Goal: Information Seeking & Learning: Learn about a topic

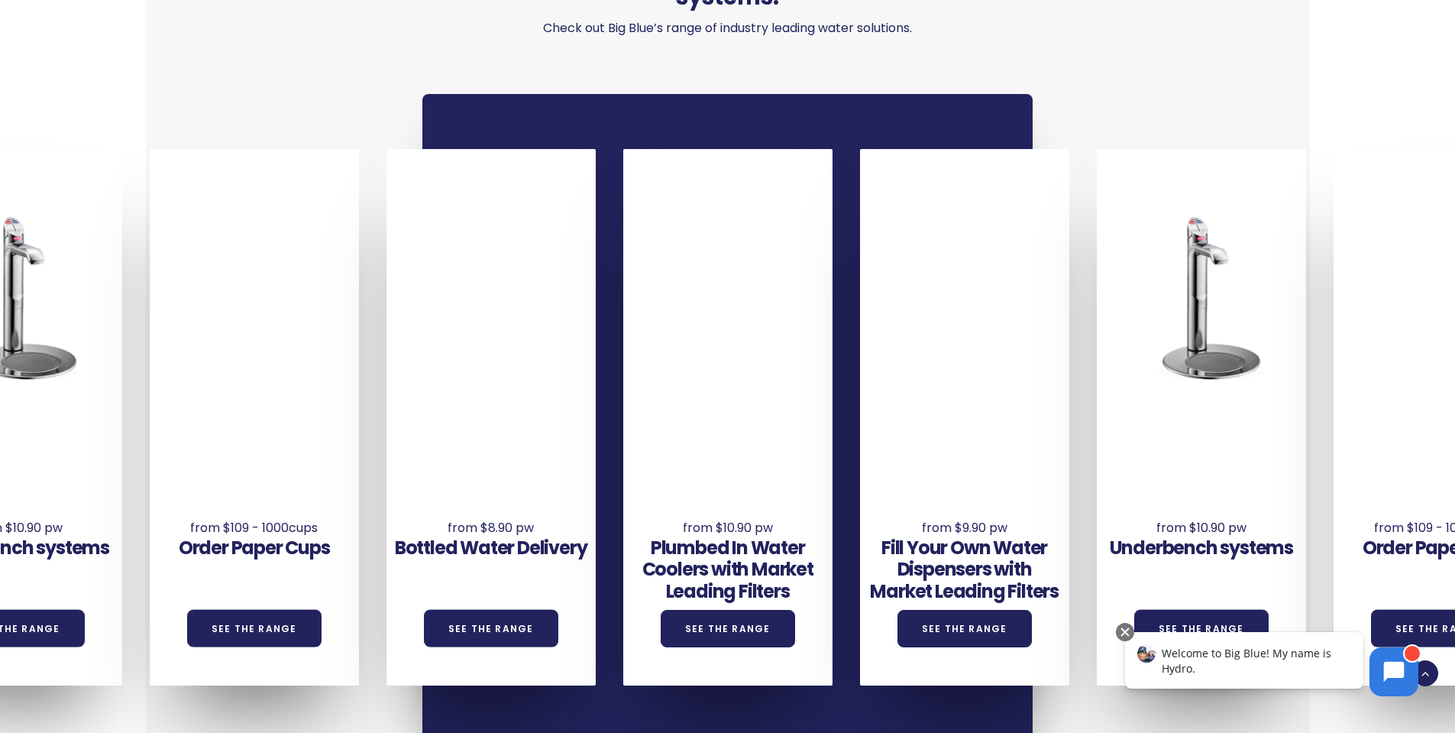
scroll to position [1069, 0]
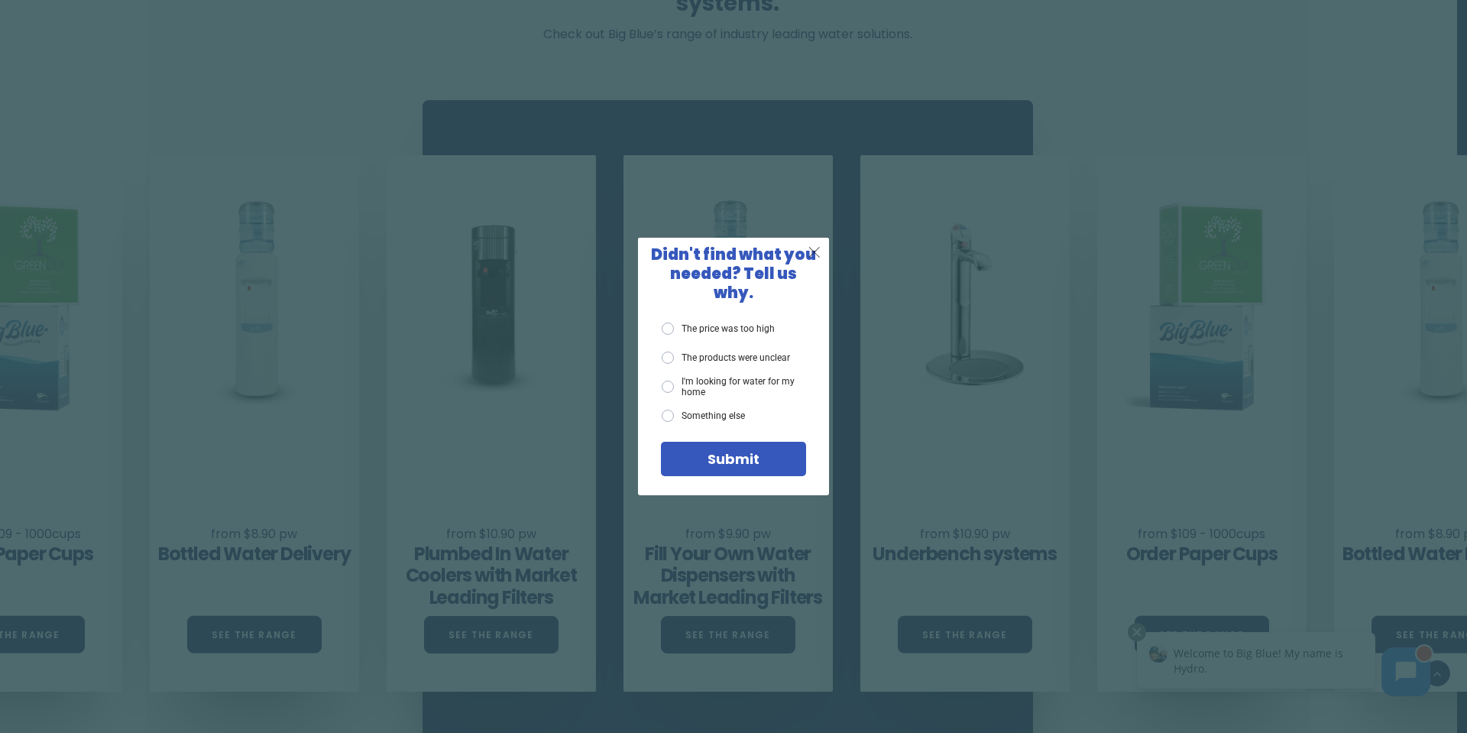
click at [818, 260] on span "X" at bounding box center [814, 251] width 14 height 19
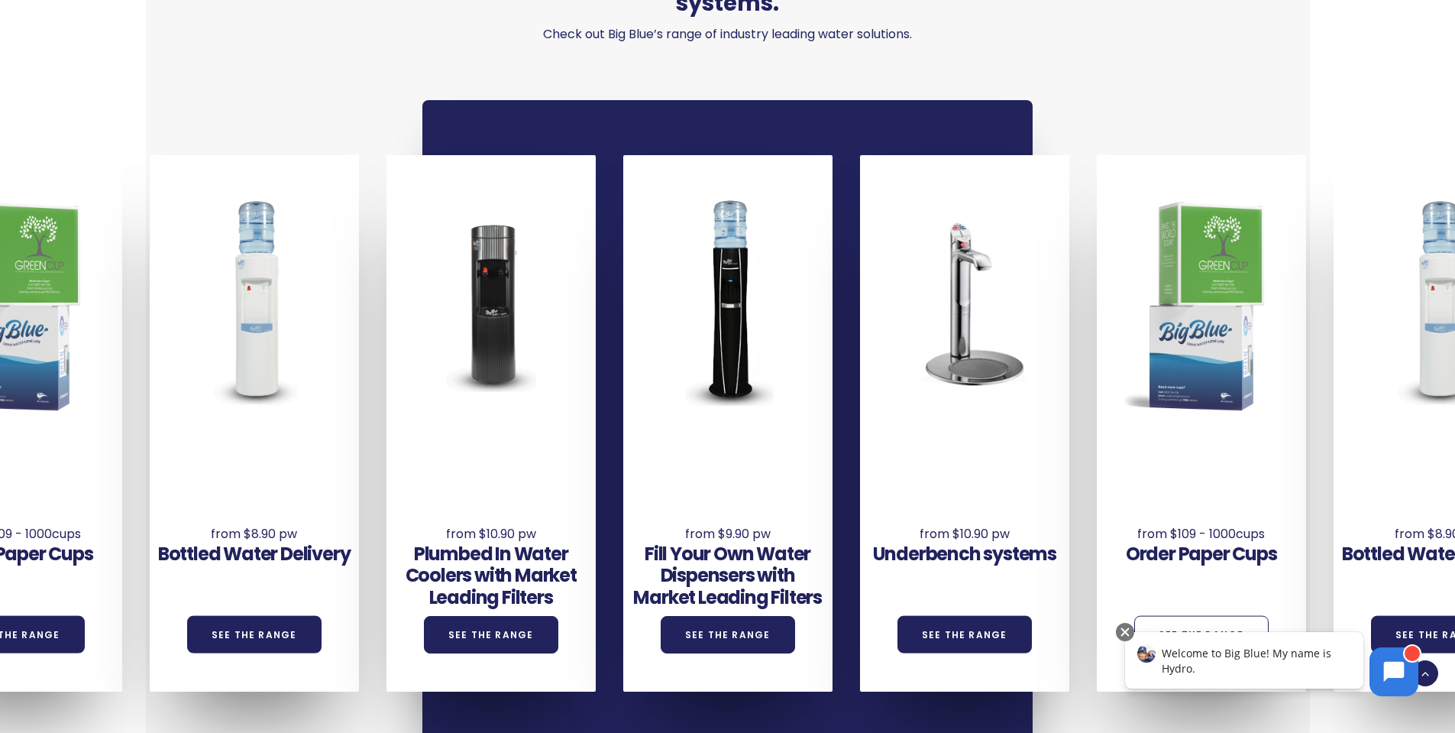
click at [1235, 616] on link "See the Range" at bounding box center [1201, 634] width 134 height 37
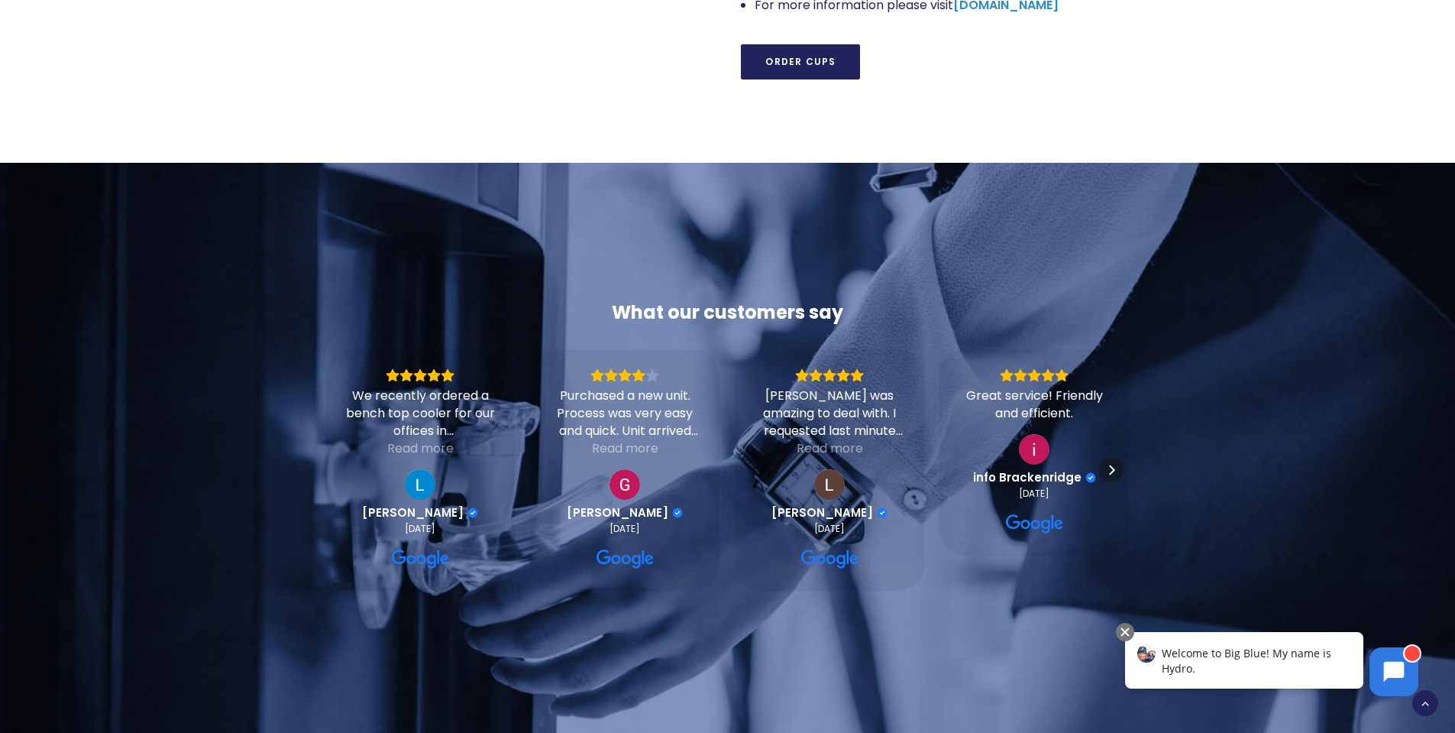
scroll to position [1833, 0]
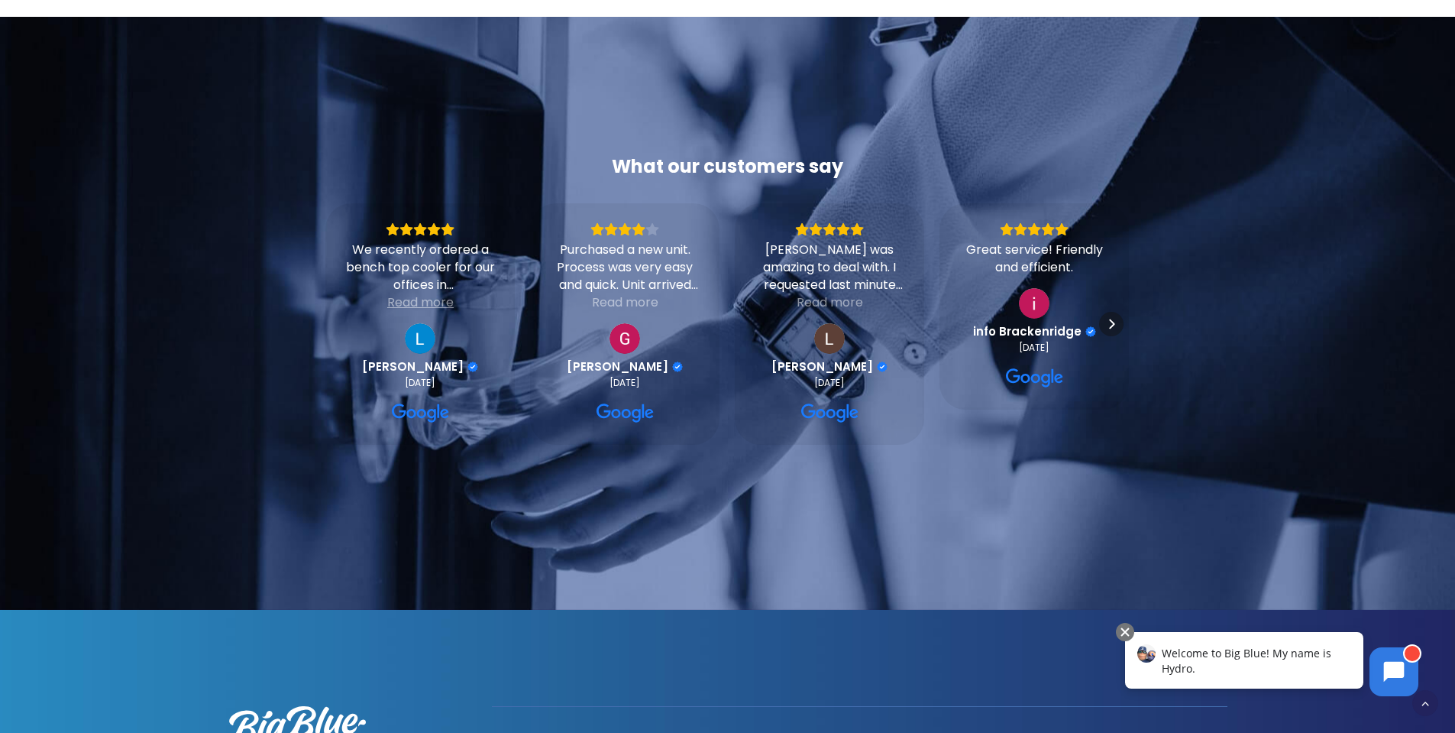
click at [409, 293] on div "Read more" at bounding box center [420, 302] width 66 height 18
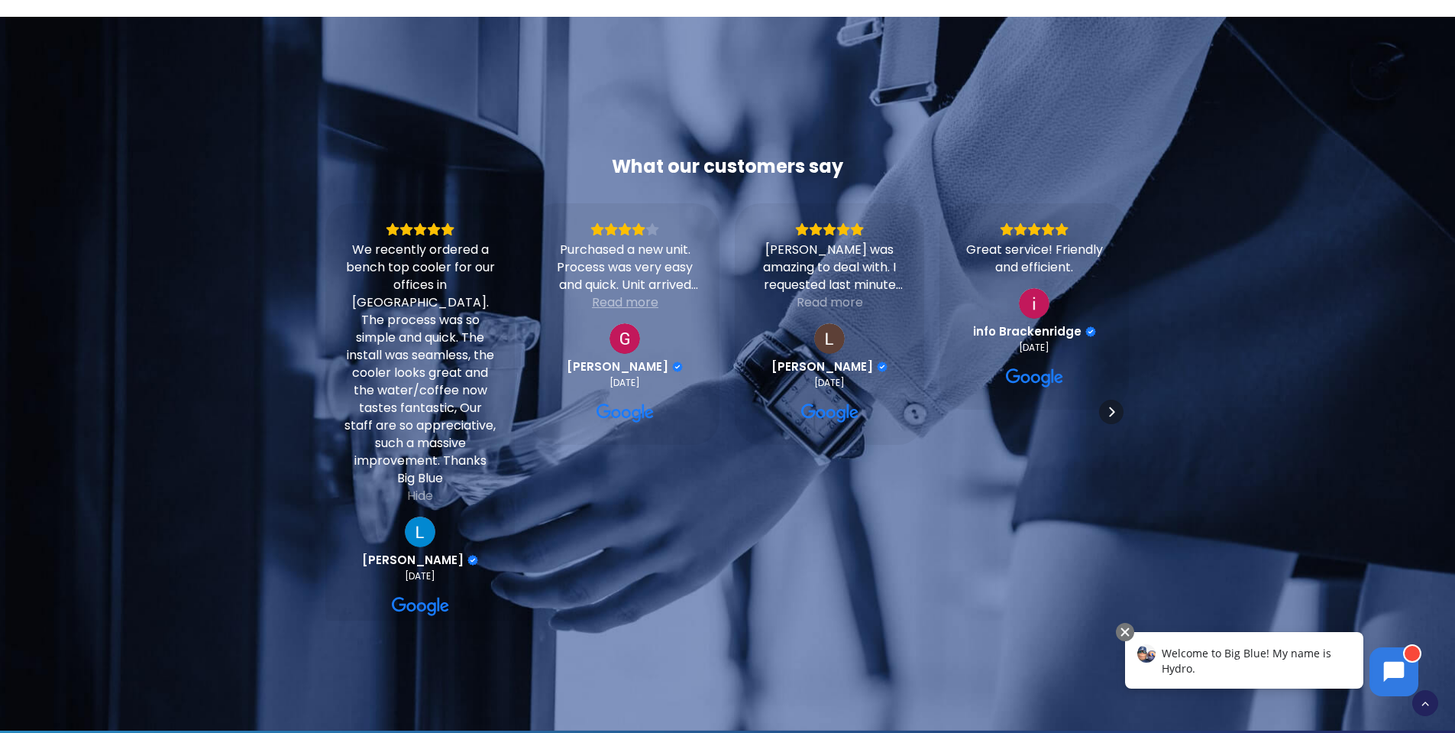
click at [644, 293] on div "Read more" at bounding box center [625, 302] width 66 height 18
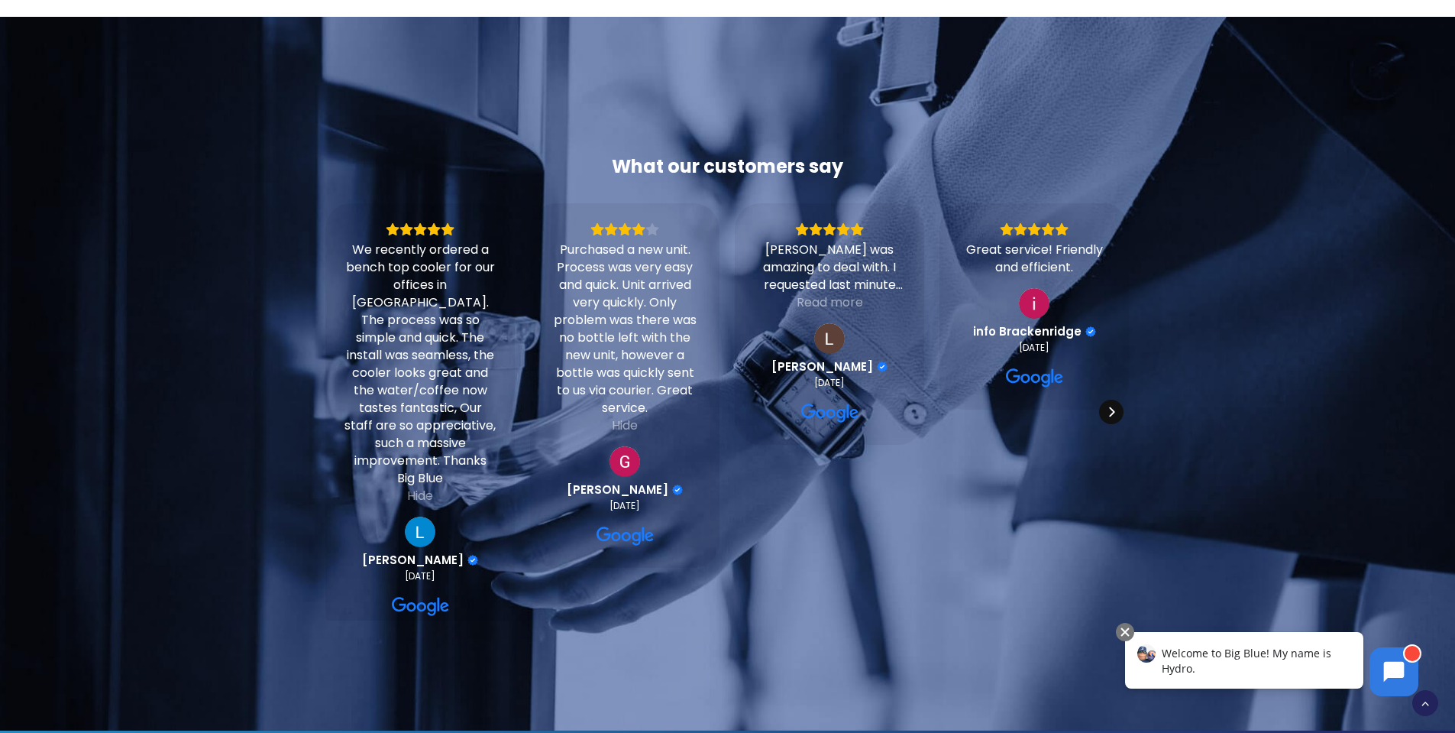
click at [1108, 406] on icon "Next" at bounding box center [1111, 412] width 12 height 12
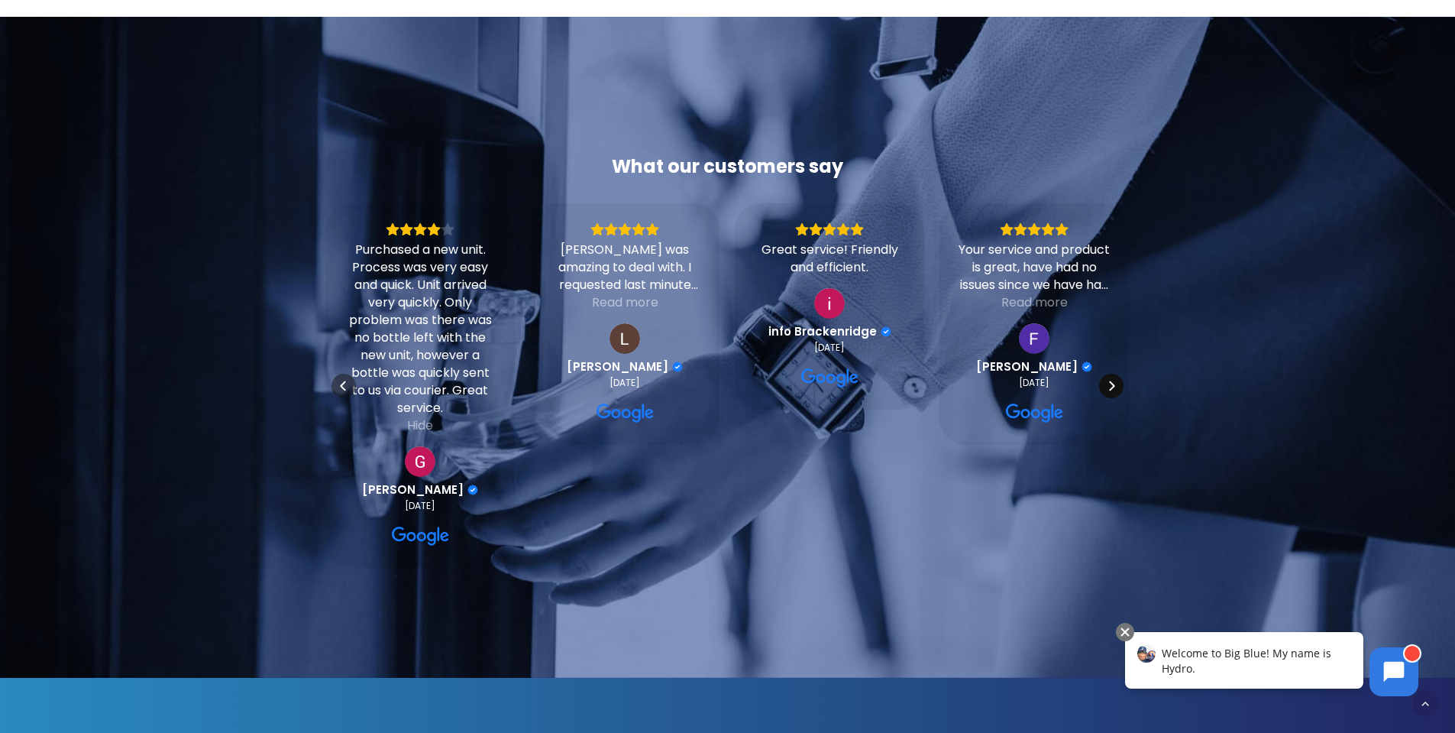
click at [1111, 380] on icon "Next" at bounding box center [1111, 385] width 5 height 10
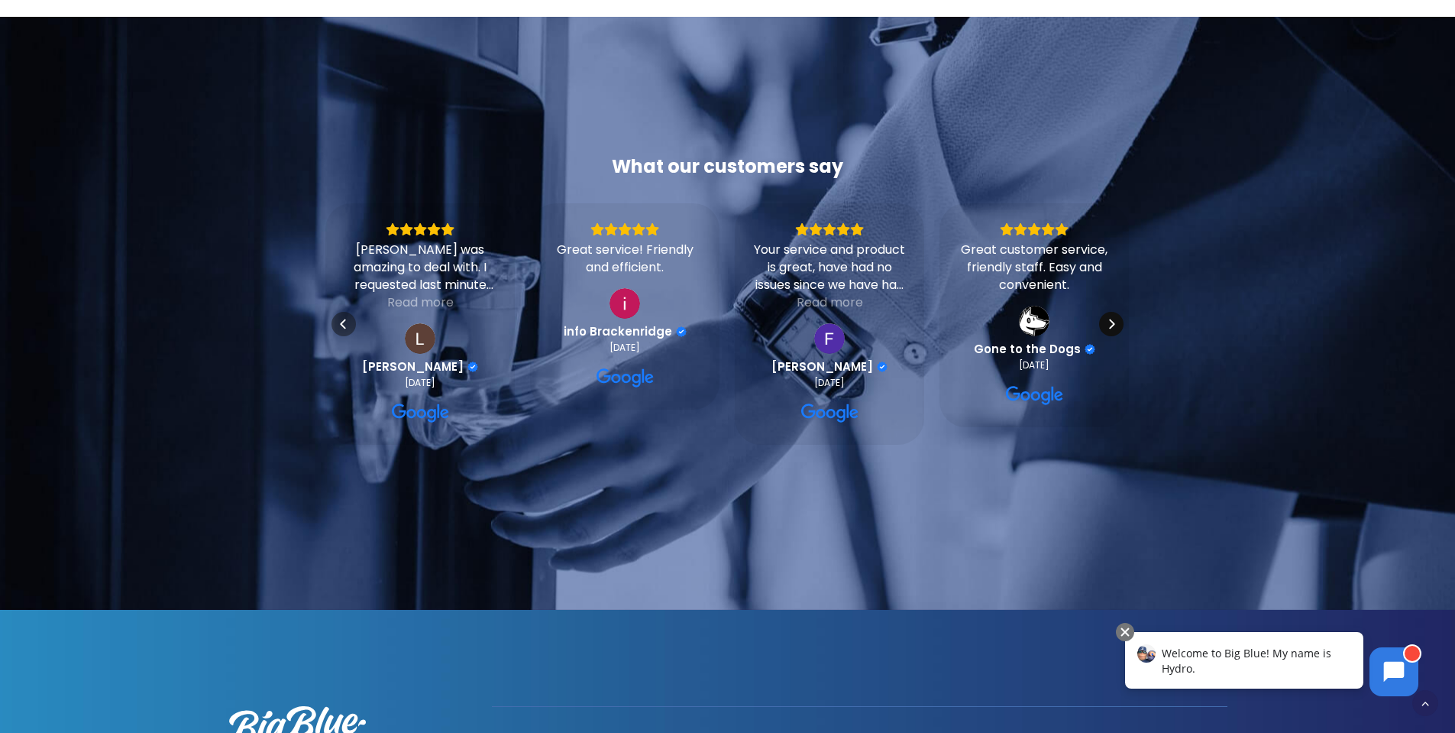
click at [1107, 318] on icon "Next" at bounding box center [1111, 324] width 12 height 12
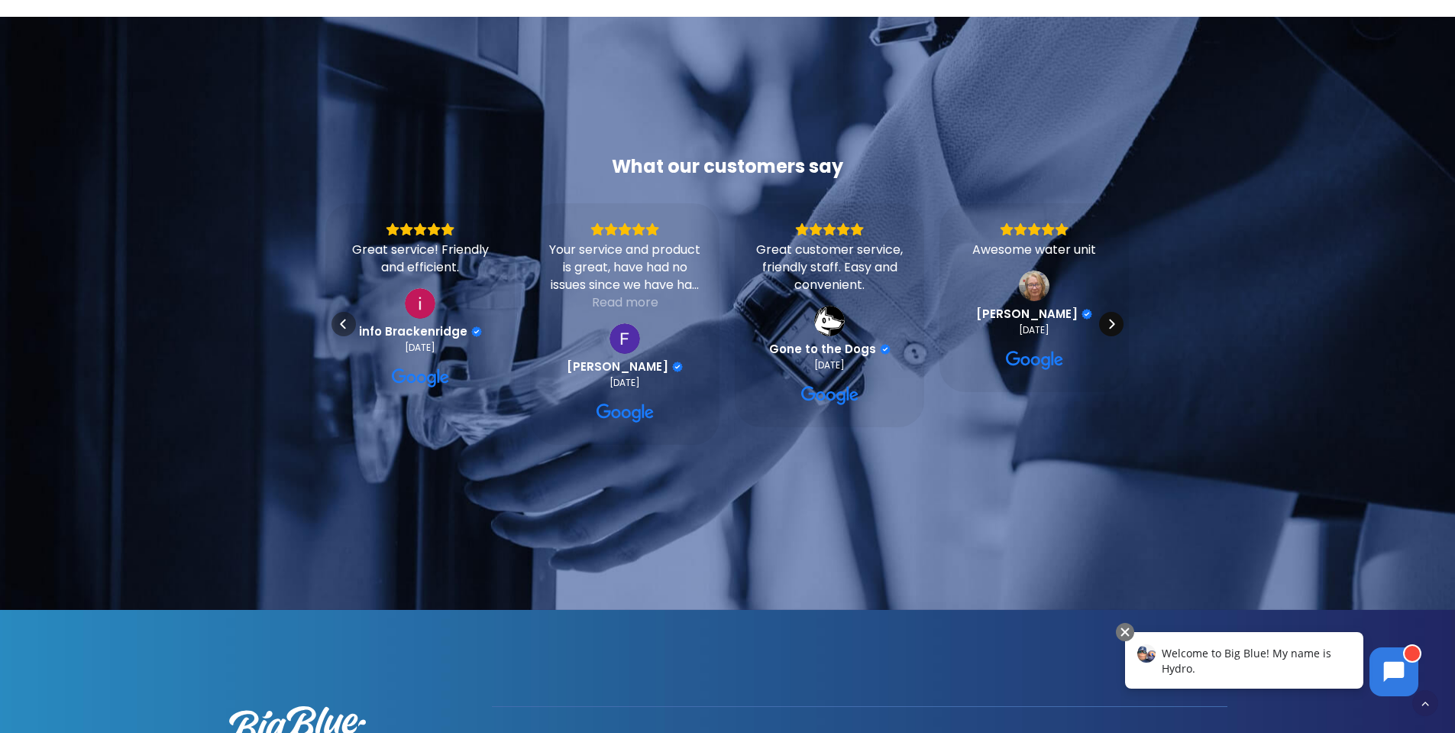
drag, startPoint x: 1108, startPoint y: 299, endPoint x: 1118, endPoint y: 296, distance: 10.4
click at [1109, 318] on icon "Next" at bounding box center [1111, 324] width 12 height 12
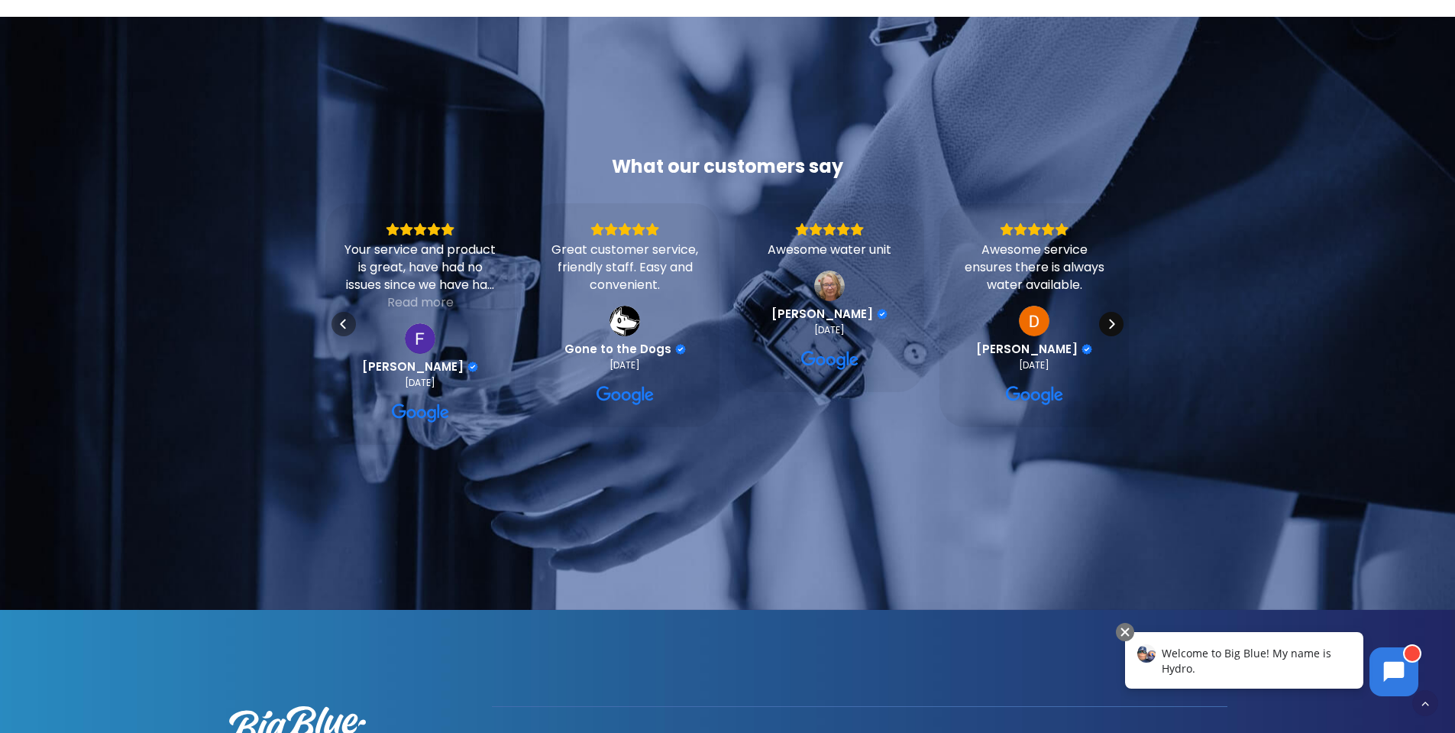
click at [1118, 312] on div "Next" at bounding box center [1111, 324] width 24 height 24
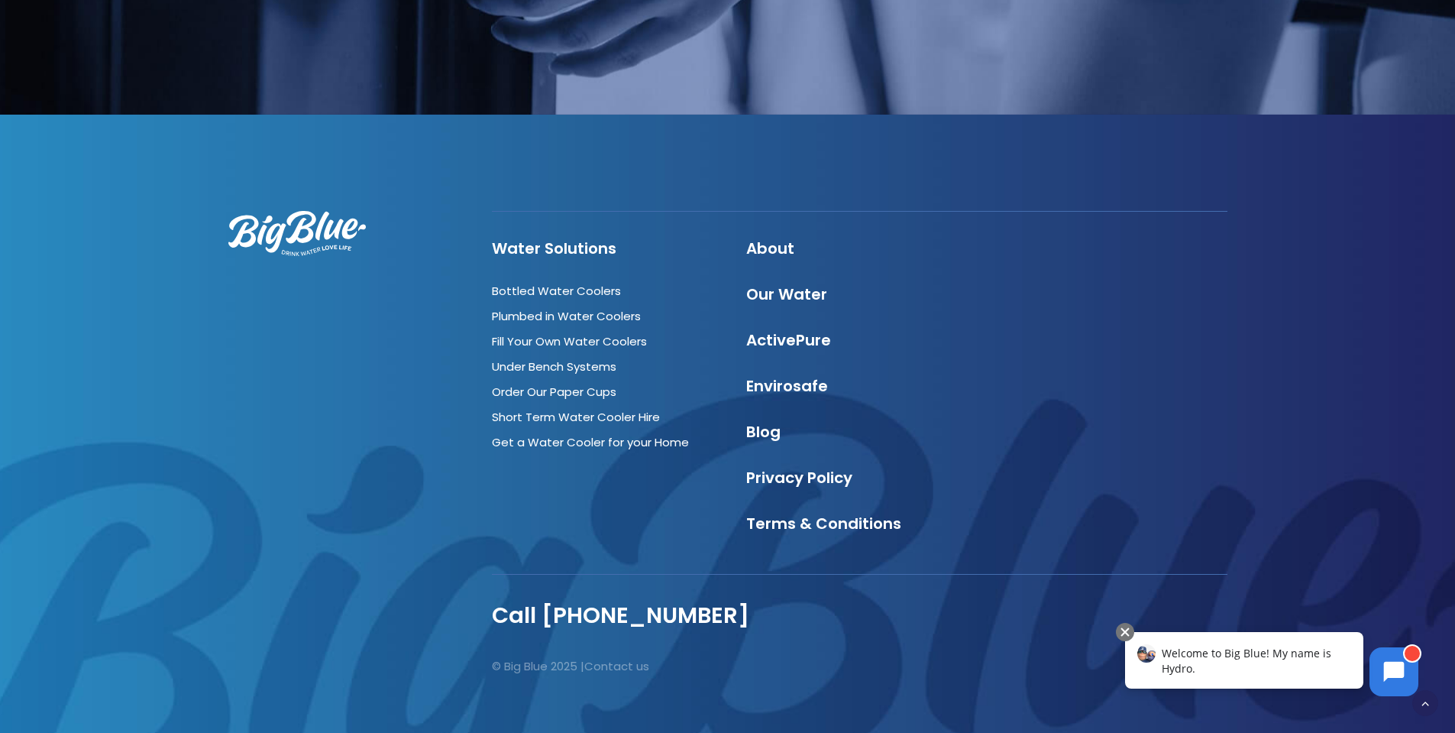
scroll to position [2335, 0]
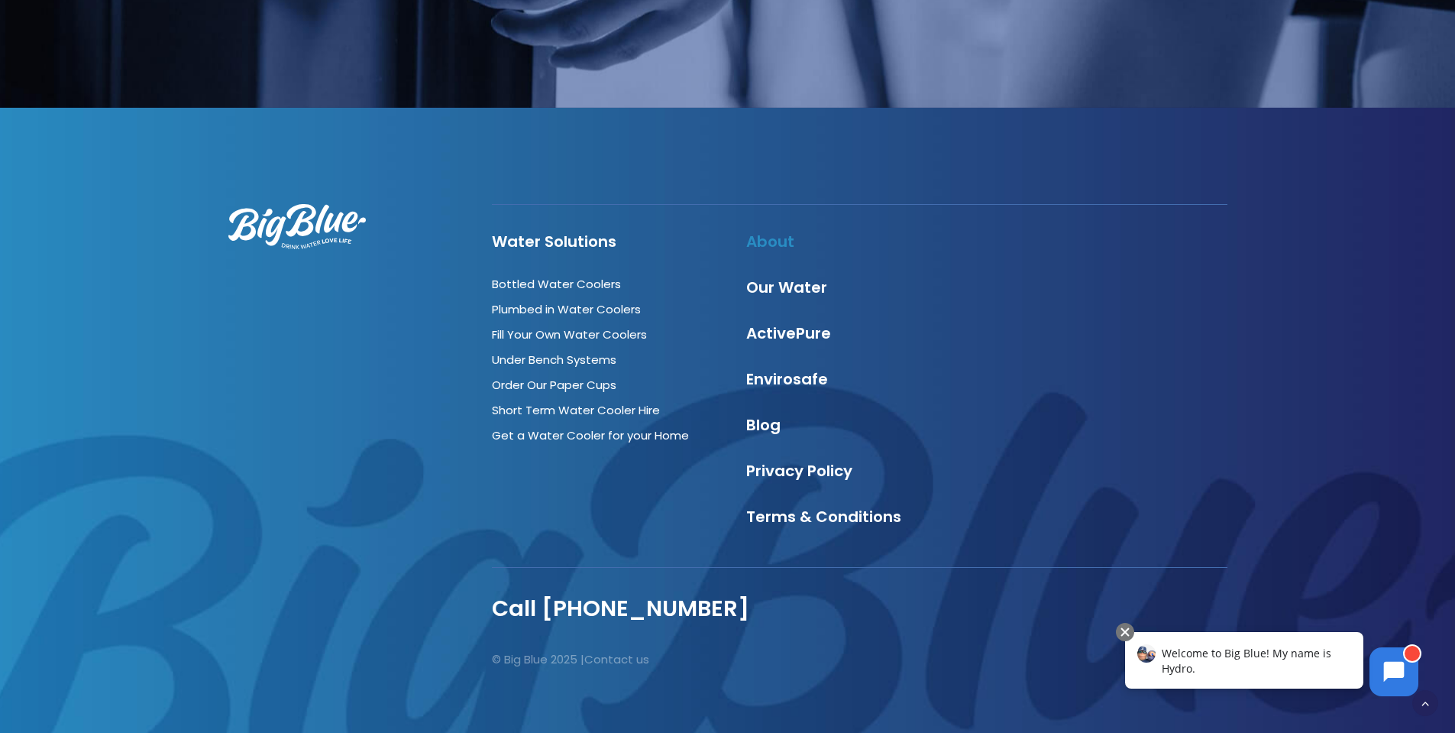
click at [764, 231] on link "About" at bounding box center [770, 241] width 48 height 21
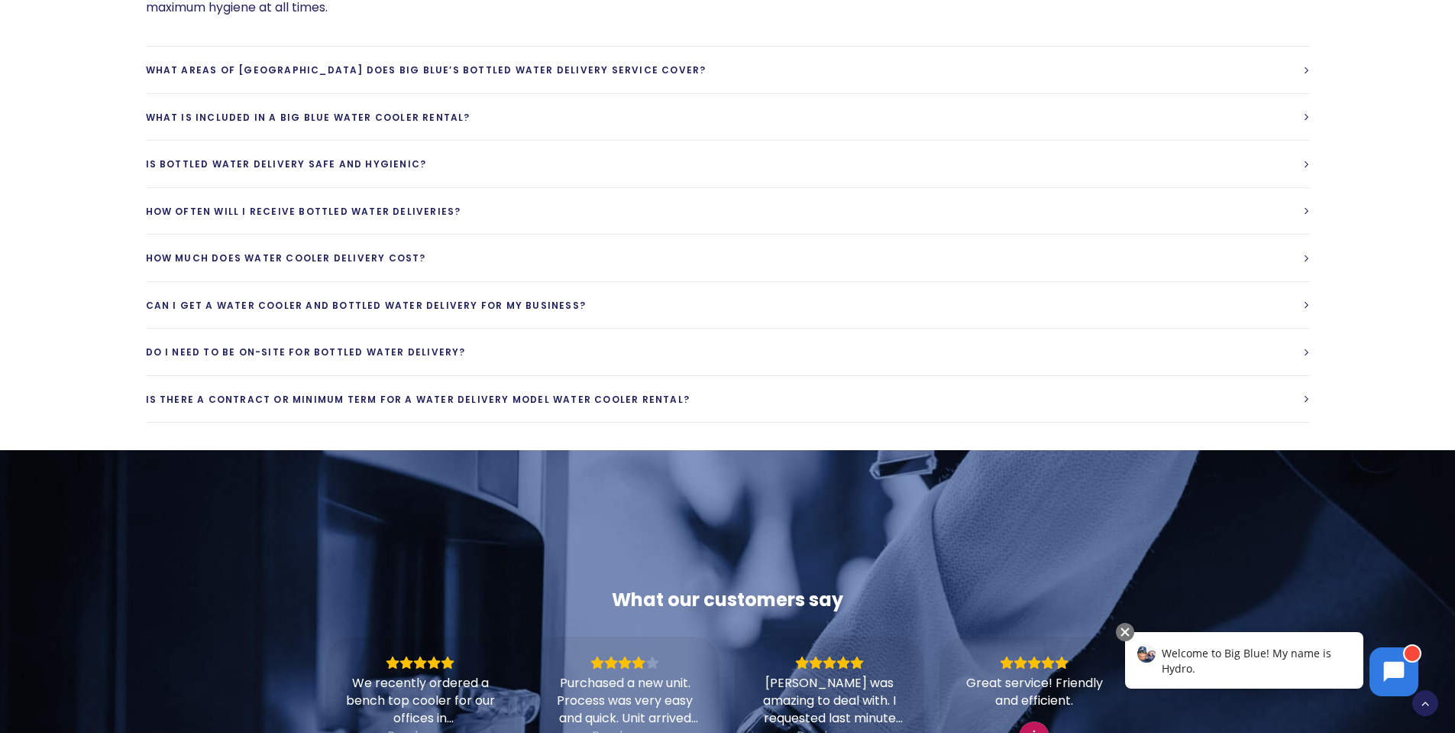
scroll to position [4354, 0]
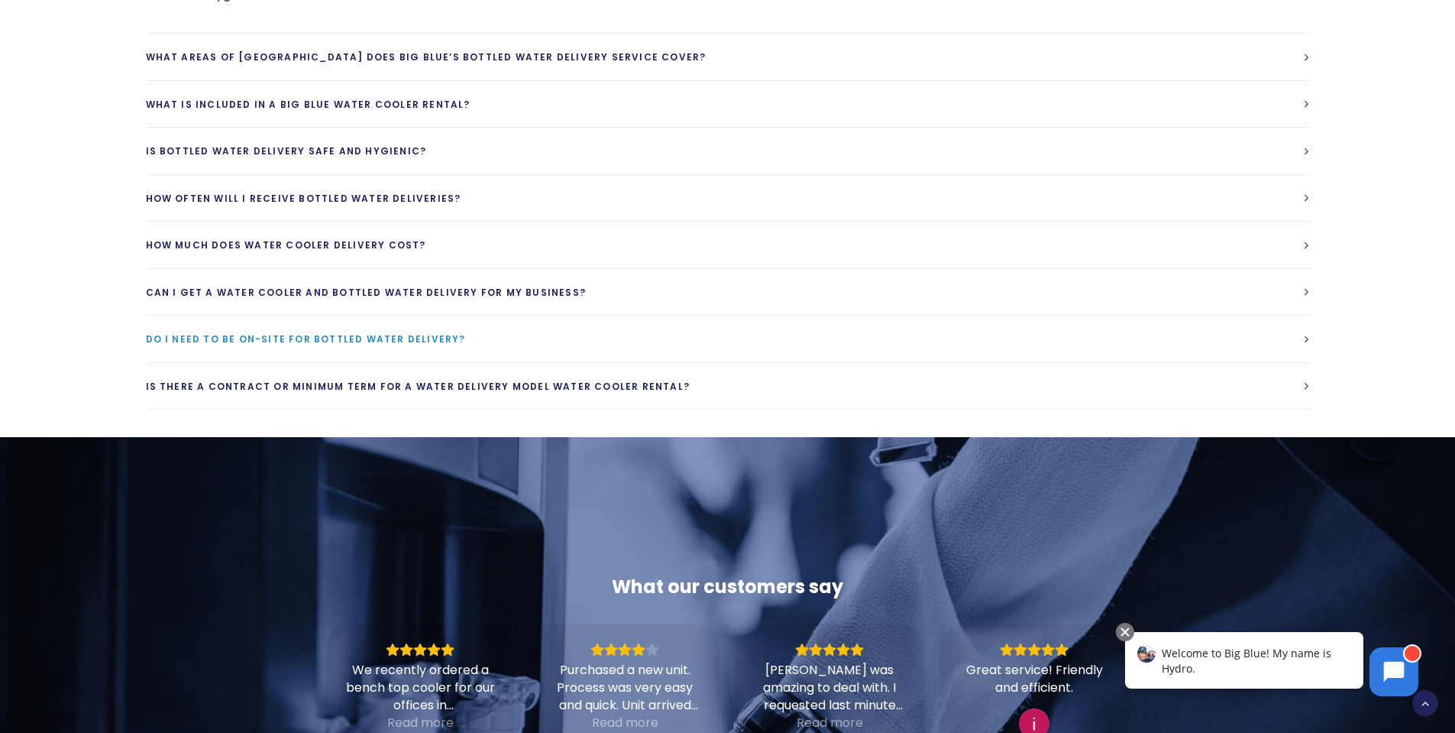
click at [439, 332] on span "Do I need to be on-site for bottled water delivery?" at bounding box center [306, 338] width 320 height 13
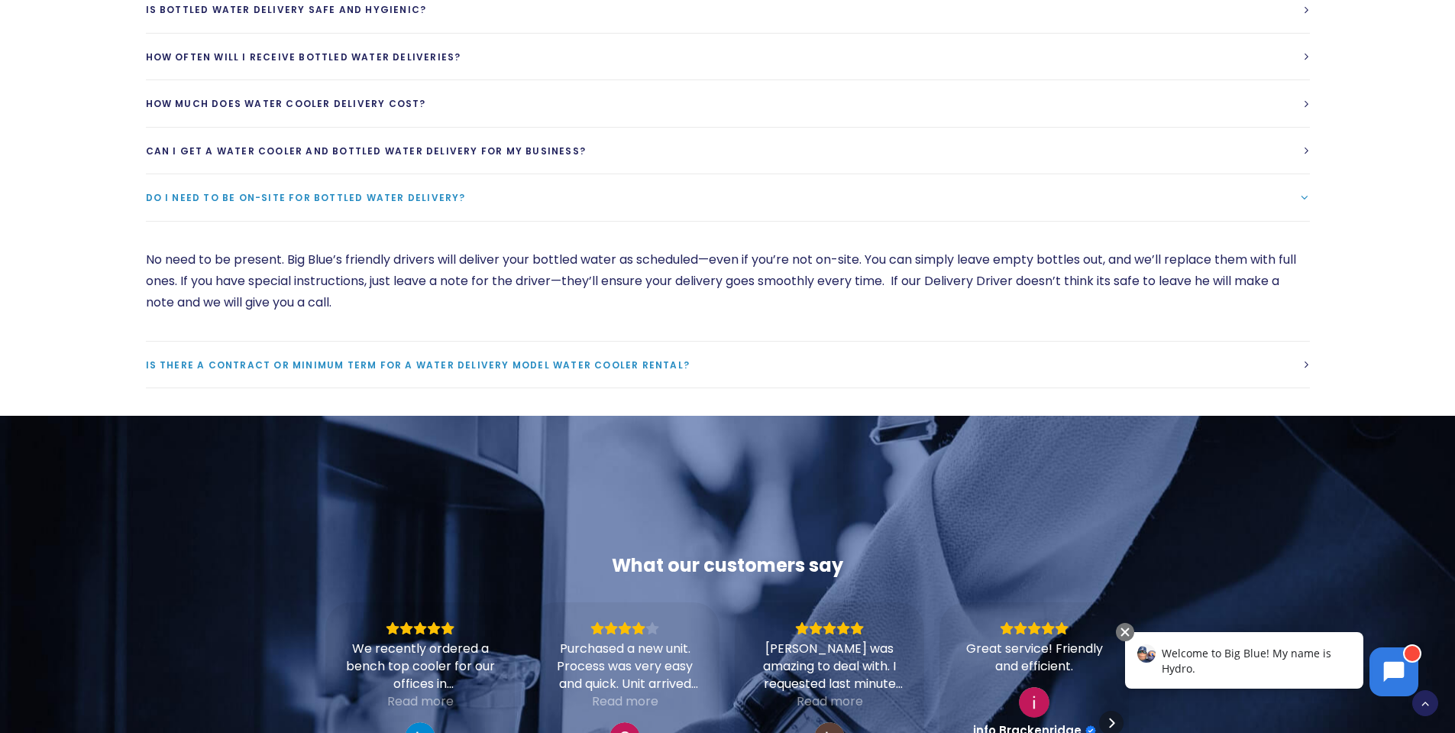
click at [233, 358] on span "Is there a contract or minimum term for a water delivery model water cooler ren…" at bounding box center [418, 364] width 545 height 13
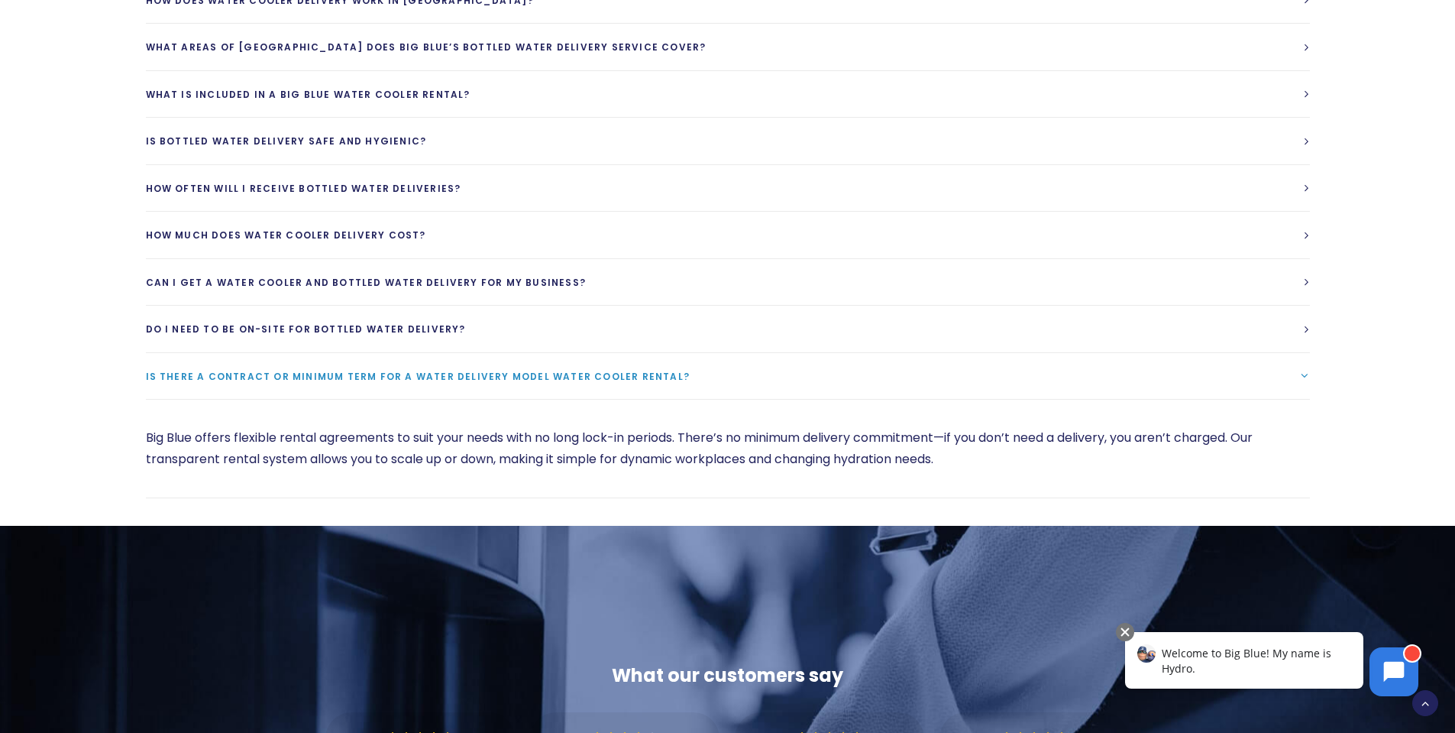
scroll to position [4201, 0]
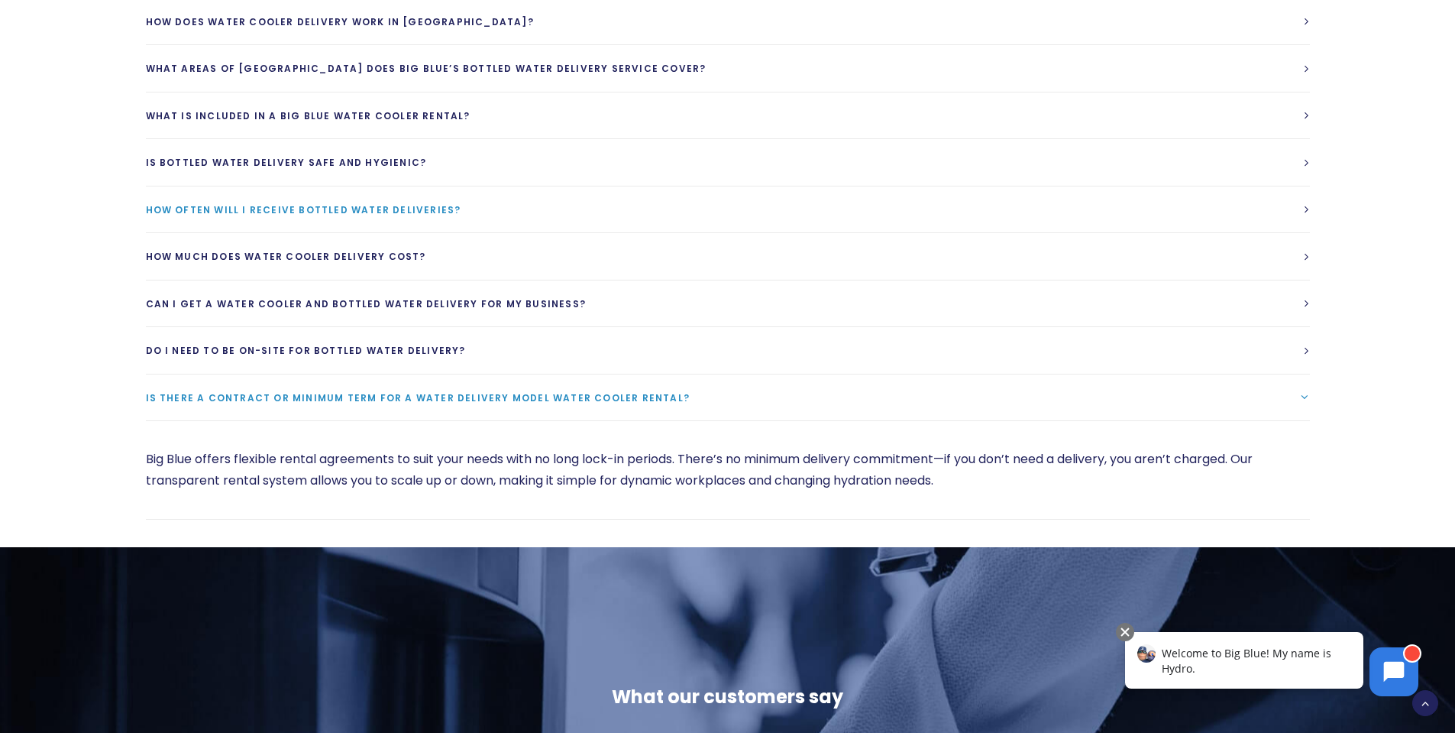
click at [354, 203] on span "How often will I receive bottled water deliveries?" at bounding box center [303, 209] width 315 height 13
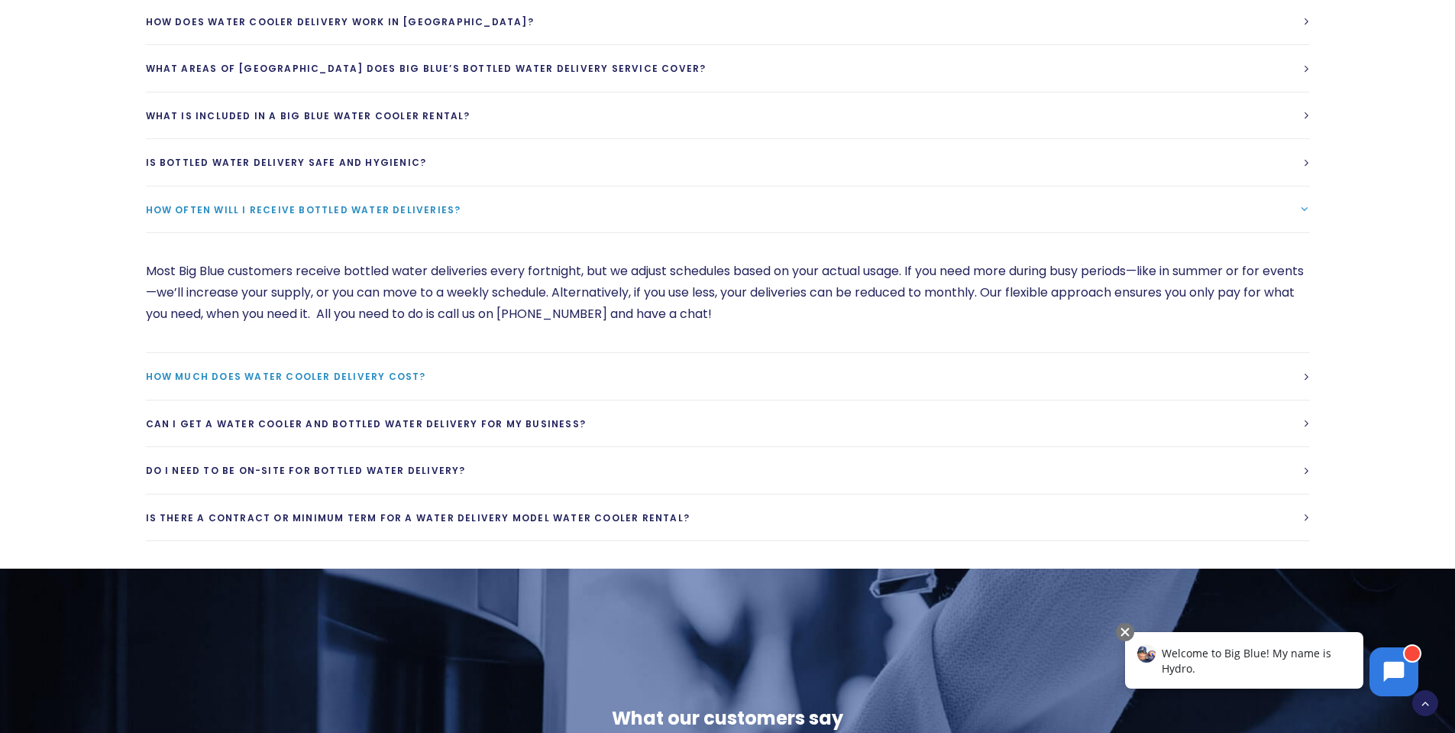
click at [396, 370] on span "How much does water cooler delivery cost?" at bounding box center [286, 376] width 280 height 13
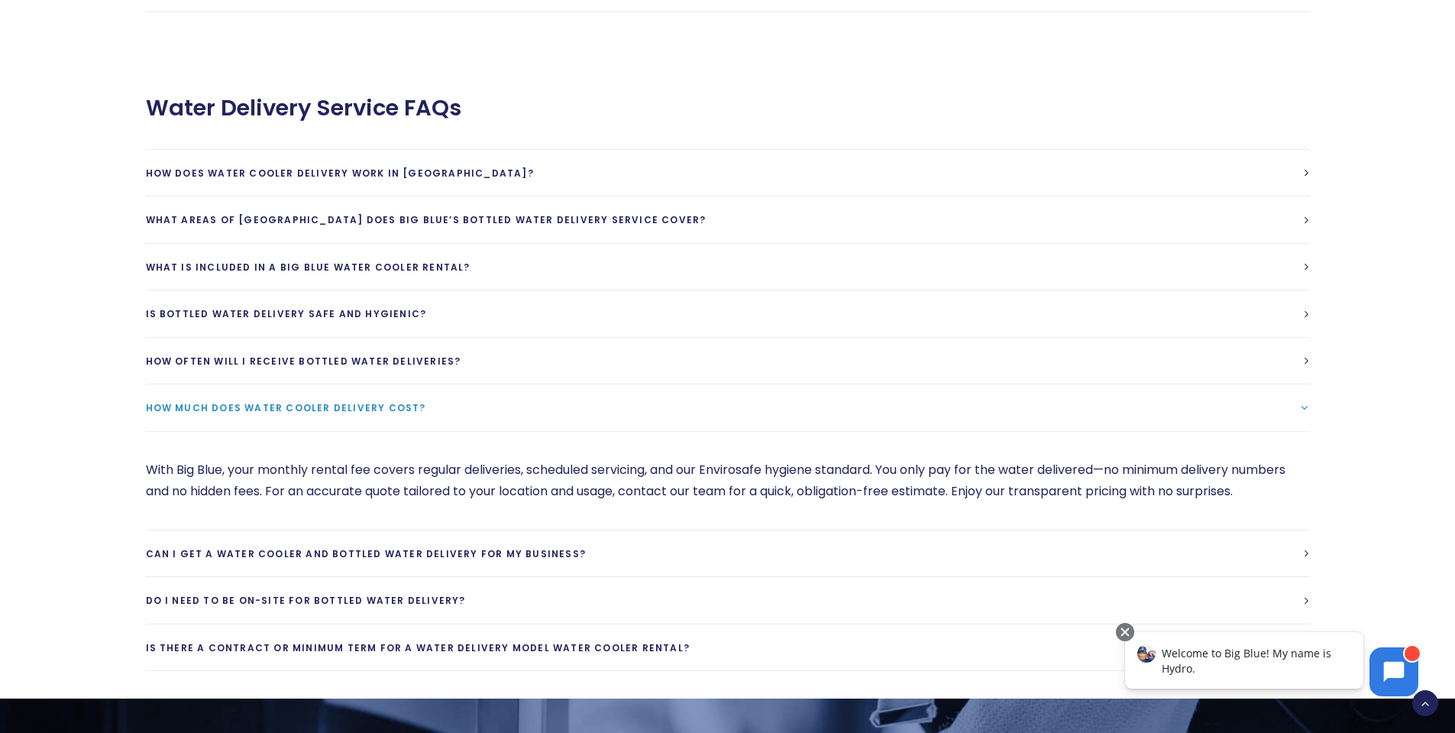
scroll to position [4048, 0]
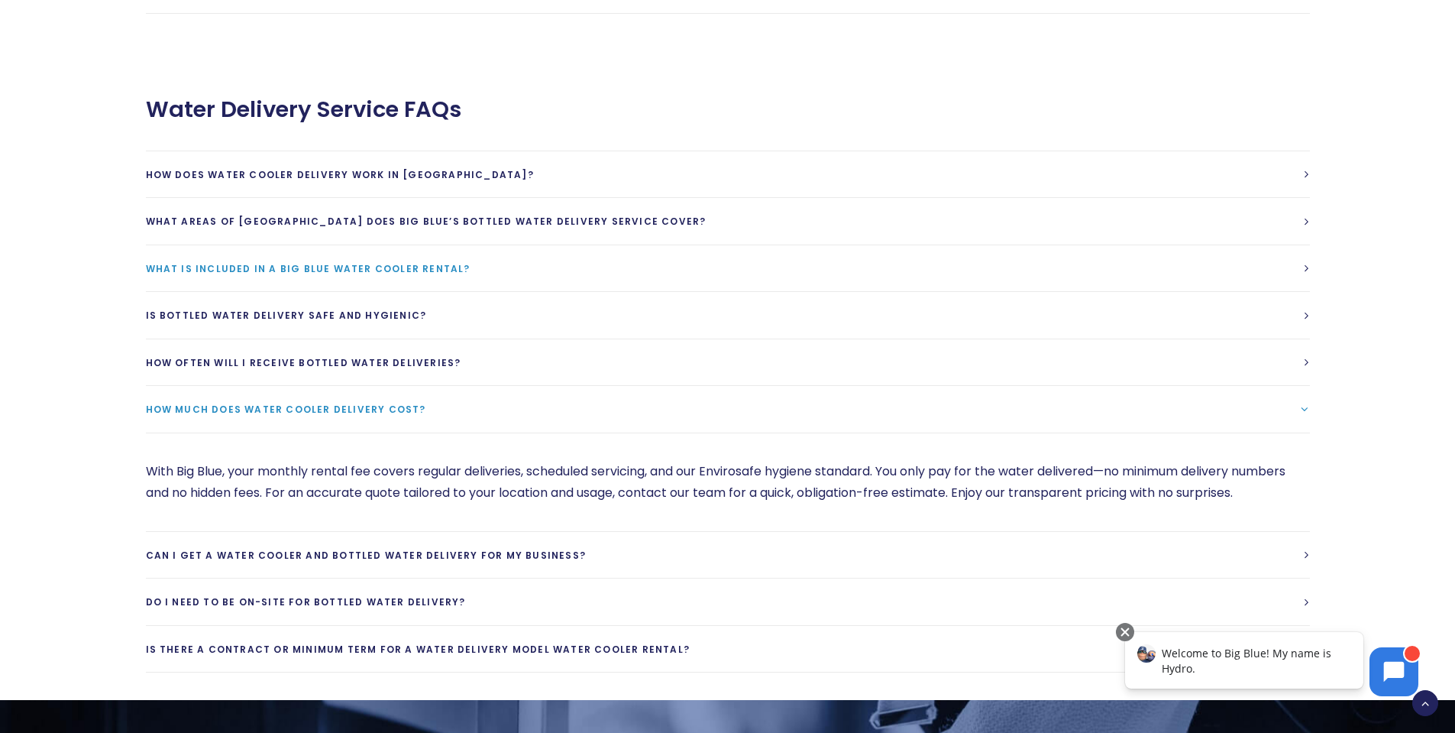
click at [217, 262] on span "What is included in a Big Blue Water cooler rental?" at bounding box center [308, 268] width 325 height 13
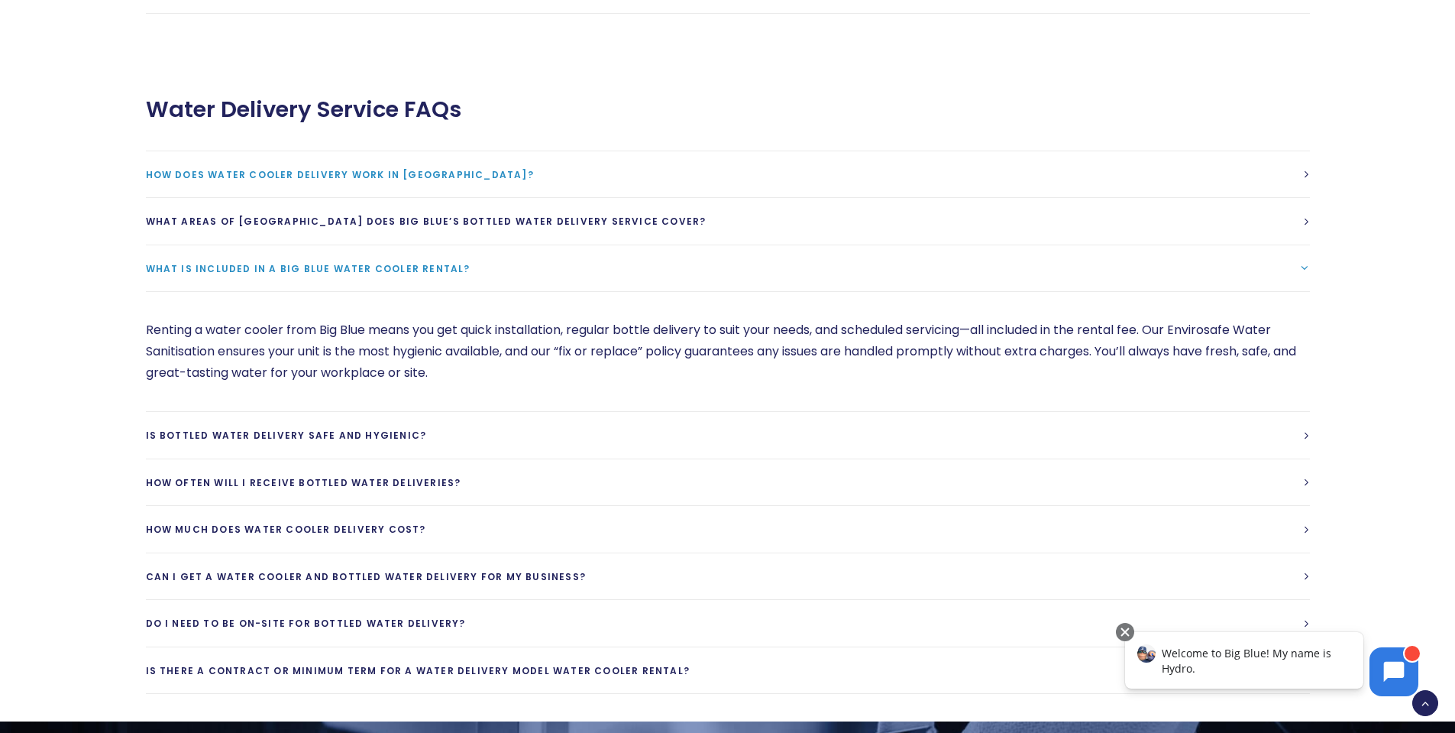
click at [254, 169] on link "How does water cooler delivery work in New Zealand?" at bounding box center [728, 174] width 1164 height 47
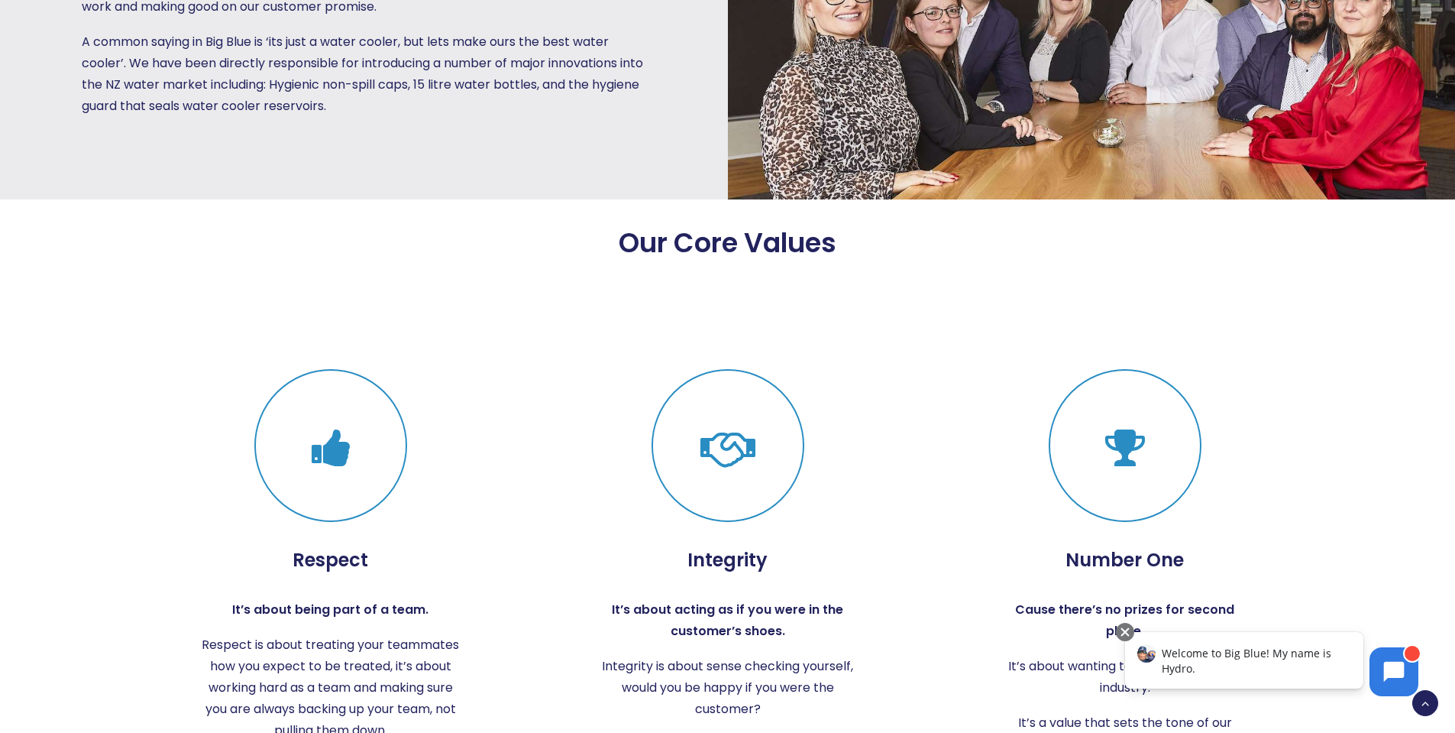
scroll to position [2368, 0]
